Goal: Check status: Check status

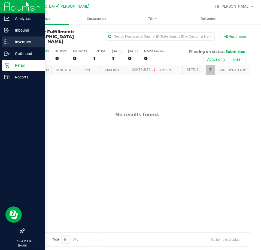
click at [18, 46] on div "Inventory" at bounding box center [23, 41] width 43 height 11
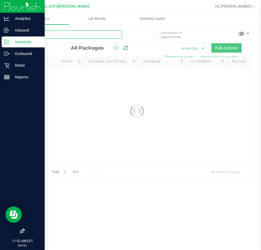
click at [60, 35] on input "text" at bounding box center [73, 34] width 98 height 8
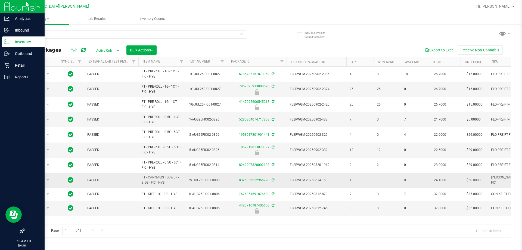
drag, startPoint x: 169, startPoint y: 183, endPoint x: 140, endPoint y: 178, distance: 29.7
click at [140, 178] on td "FT - CANNABIS FLOWER - 3.5G - FIC - HYB" at bounding box center [162, 180] width 48 height 15
copy span "FT - CANNABIS FLOWER - 3.5G - FIC - HYB"
click at [81, 36] on input "fic" at bounding box center [135, 34] width 222 height 8
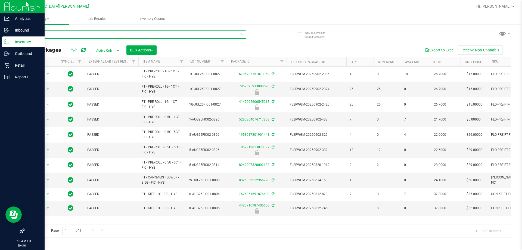
paste input "FT - CANNABIS FLOWER - 3.5G - FIC - HYB"
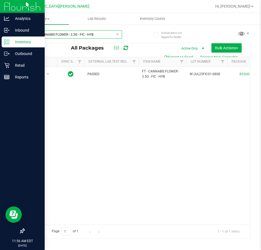
type input "FT - CANNABIS FLOWER - 3.5G - FIC - HYB"
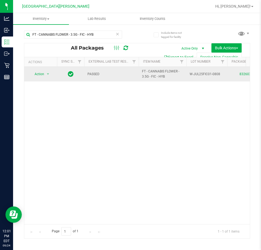
click at [25, 68] on td "Action Action Adjust qty Create package Edit attributes Global inventory Locate…" at bounding box center [40, 74] width 33 height 15
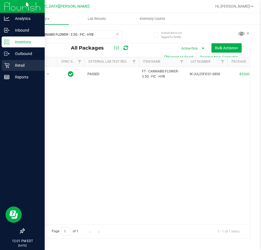
click at [9, 67] on icon at bounding box center [6, 65] width 5 height 5
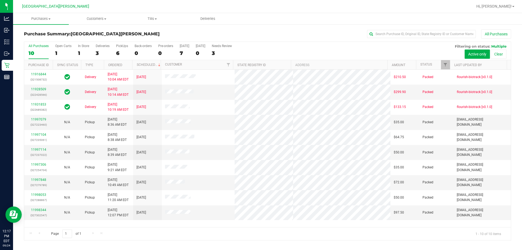
click at [124, 47] on div "PickUps" at bounding box center [122, 46] width 12 height 4
click at [0, 0] on input "PickUps 6" at bounding box center [0, 0] width 0 height 0
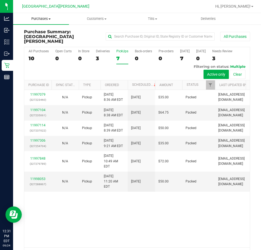
click at [43, 19] on span "Purchases" at bounding box center [41, 18] width 56 height 5
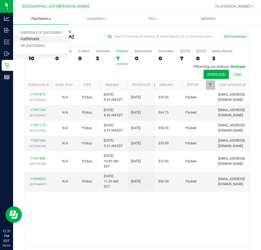
click at [36, 39] on span "Fulfillment" at bounding box center [30, 39] width 34 height 5
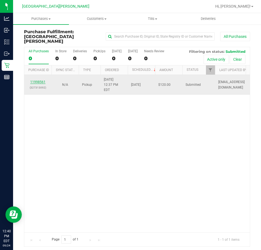
click at [39, 80] on link "11998561" at bounding box center [37, 82] width 15 height 4
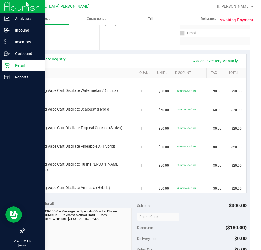
scroll to position [109, 0]
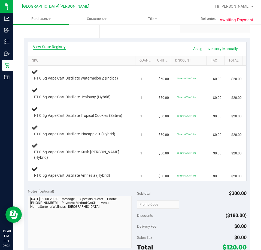
click at [47, 48] on link "View State Registry" at bounding box center [49, 46] width 33 height 5
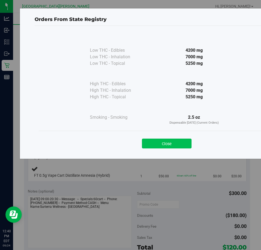
click at [177, 143] on button "Close" at bounding box center [166, 143] width 49 height 10
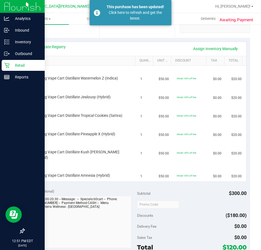
click at [16, 67] on p "Retail" at bounding box center [26, 65] width 33 height 7
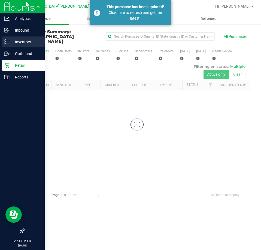
click at [20, 45] on div "Inventory" at bounding box center [23, 41] width 43 height 11
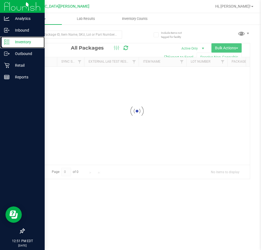
click at [20, 45] on div "Inventory" at bounding box center [23, 41] width 43 height 11
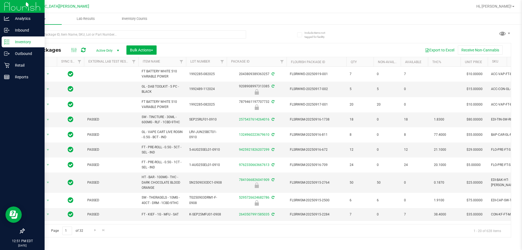
click at [7, 44] on line at bounding box center [7, 44] width 3 height 0
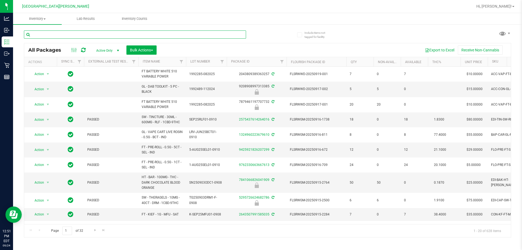
click at [58, 35] on input "text" at bounding box center [135, 34] width 222 height 8
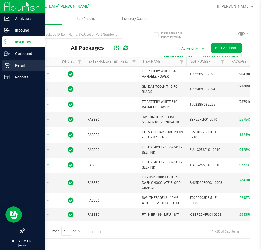
click at [11, 67] on p "Retail" at bounding box center [26, 65] width 33 height 7
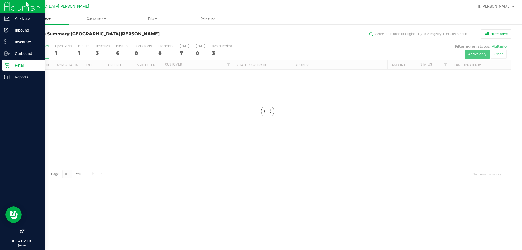
click at [40, 20] on span "Purchases" at bounding box center [41, 18] width 56 height 5
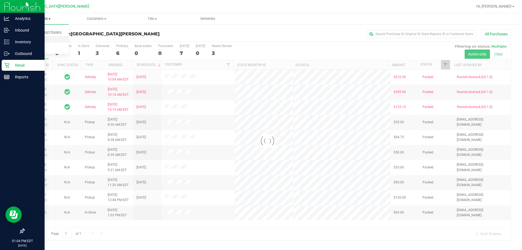
click at [28, 39] on span "Fulfillment" at bounding box center [30, 39] width 34 height 5
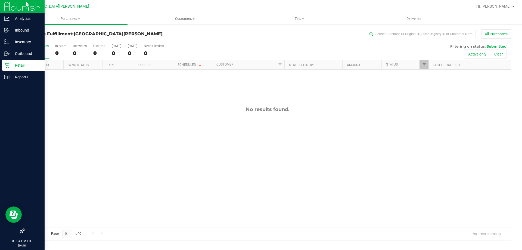
click at [209, 171] on div "No results found." at bounding box center [267, 167] width 487 height 194
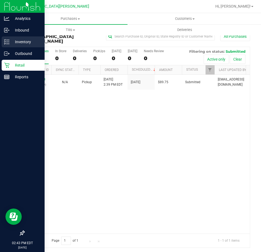
click at [7, 43] on icon at bounding box center [6, 41] width 5 height 5
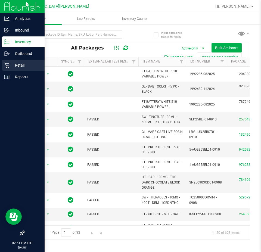
click at [11, 67] on p "Retail" at bounding box center [26, 65] width 33 height 7
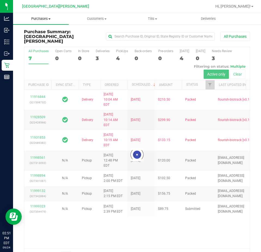
click at [43, 20] on span "Purchases" at bounding box center [41, 18] width 56 height 5
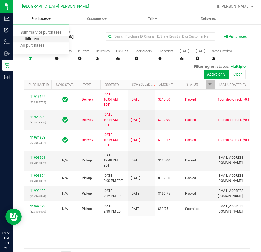
click at [44, 41] on span "Fulfillment" at bounding box center [30, 39] width 34 height 5
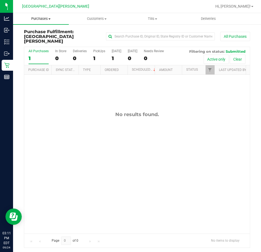
click at [44, 20] on span "Purchases" at bounding box center [41, 18] width 56 height 5
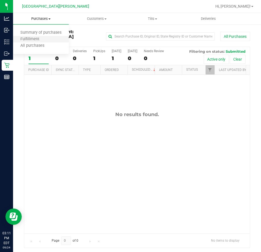
click at [35, 36] on li "Fulfillment" at bounding box center [41, 39] width 56 height 7
